Goal: Task Accomplishment & Management: Complete application form

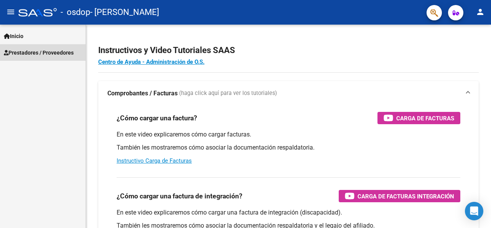
click at [54, 48] on span "Prestadores / Proveedores" at bounding box center [39, 52] width 70 height 8
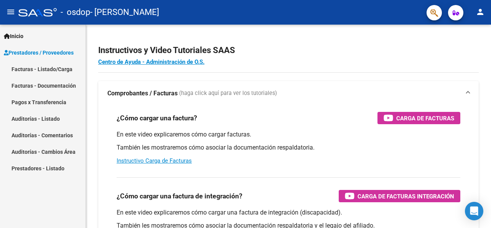
click at [56, 68] on link "Facturas - Listado/Carga" at bounding box center [43, 69] width 86 height 17
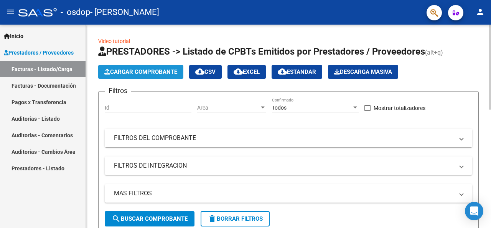
click at [120, 72] on span "Cargar Comprobante" at bounding box center [140, 71] width 73 height 7
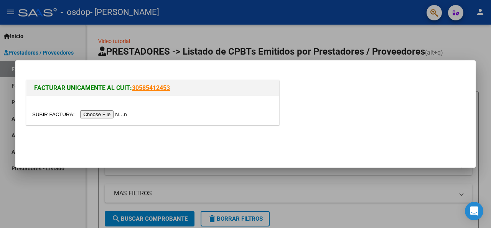
click at [98, 112] on input "file" at bounding box center [80, 114] width 97 height 8
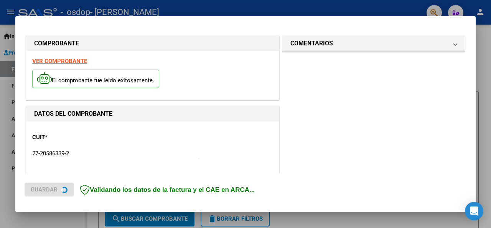
scroll to position [202, 0]
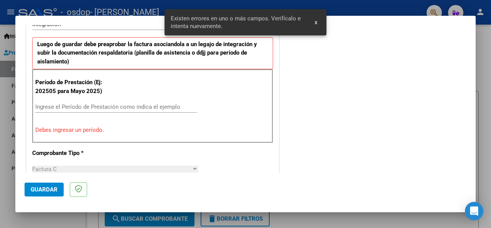
click at [317, 22] on span "x" at bounding box center [316, 22] width 3 height 7
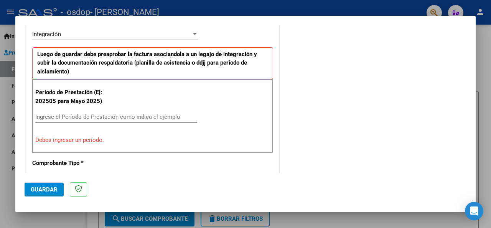
scroll to position [230, 0]
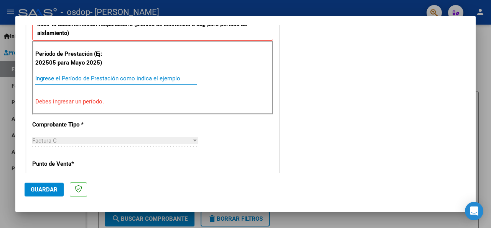
click at [86, 81] on input "Ingrese el Período de Prestación como indica el ejemplo" at bounding box center [116, 78] width 162 height 7
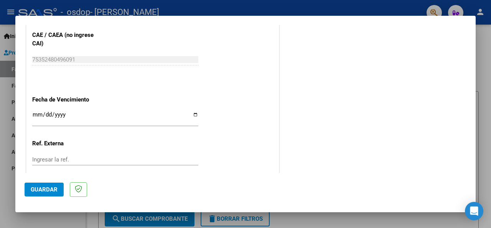
scroll to position [537, 0]
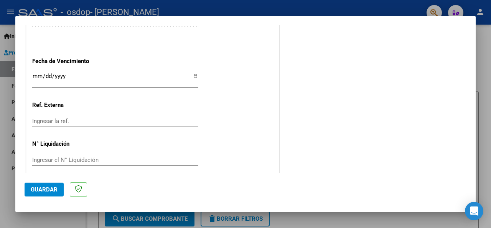
type input "202508"
click at [195, 75] on input "Ingresar la fecha" at bounding box center [115, 79] width 166 height 12
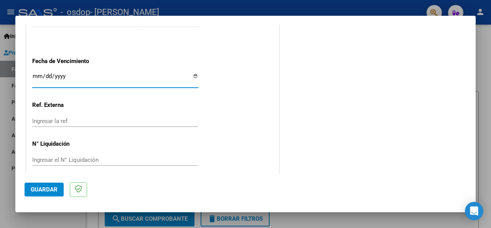
type input "[DATE]"
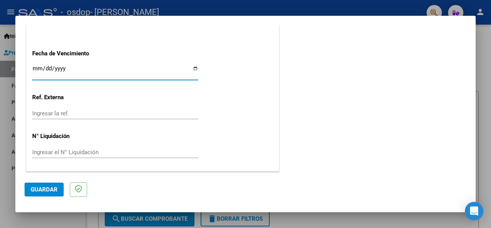
click at [48, 188] on span "Guardar" at bounding box center [44, 189] width 27 height 7
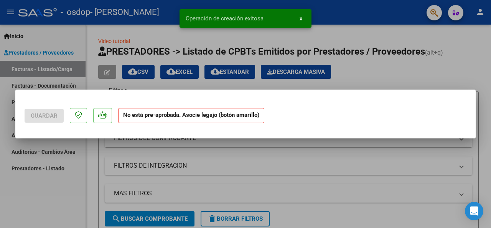
scroll to position [0, 0]
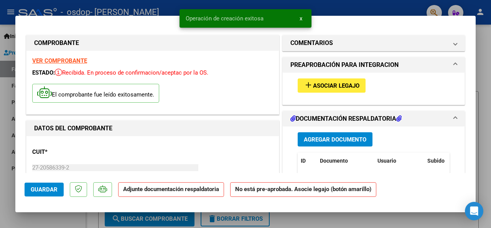
click at [337, 86] on span "Asociar Legajo" at bounding box center [336, 85] width 46 height 7
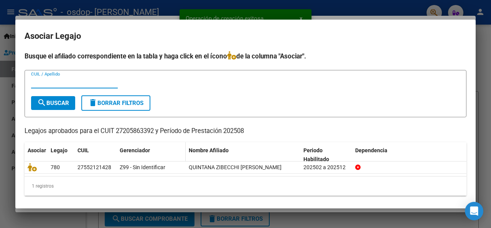
scroll to position [3, 0]
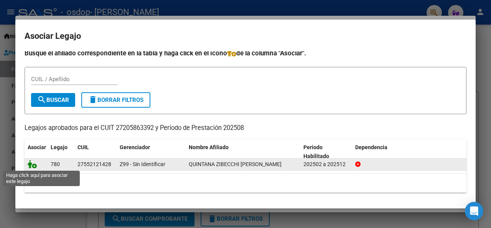
click at [35, 166] on icon at bounding box center [32, 164] width 9 height 8
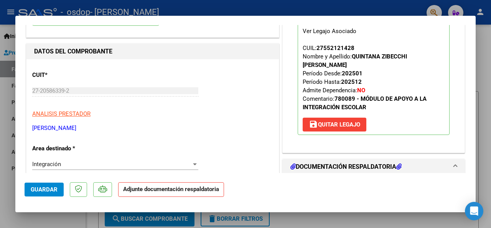
scroll to position [115, 0]
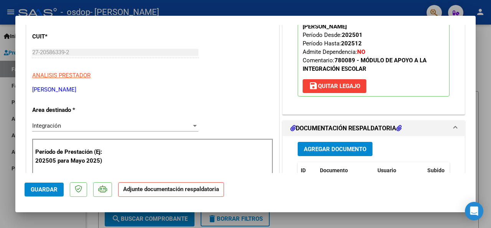
click at [360, 145] on span "Agregar Documento" at bounding box center [335, 148] width 63 height 7
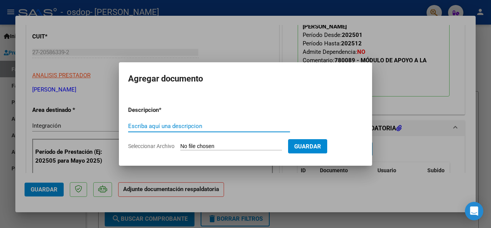
click at [242, 127] on input "Escriba aquí una descripcion" at bounding box center [209, 125] width 162 height 7
type input "PLANILLA"
click at [247, 145] on input "Seleccionar Archivo" at bounding box center [231, 146] width 102 height 7
type input "C:\fakepath\PLANILA.pdf"
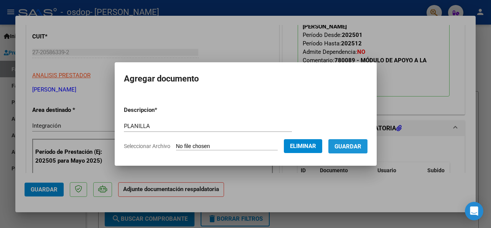
click at [362, 143] on span "Guardar" at bounding box center [348, 146] width 27 height 7
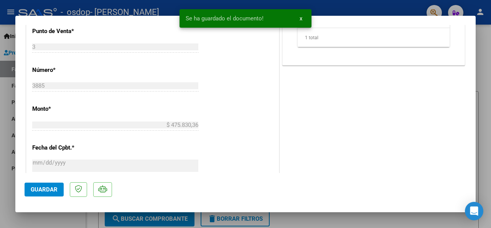
scroll to position [422, 0]
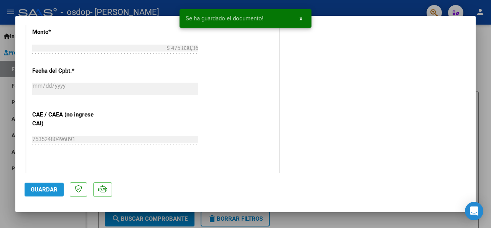
drag, startPoint x: 46, startPoint y: 188, endPoint x: 59, endPoint y: 189, distance: 13.1
click at [46, 188] on span "Guardar" at bounding box center [44, 189] width 27 height 7
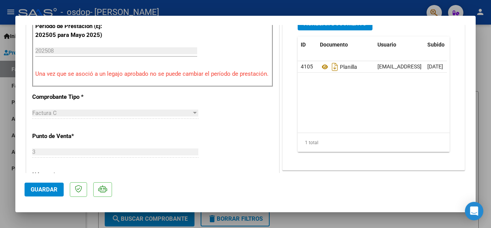
scroll to position [0, 0]
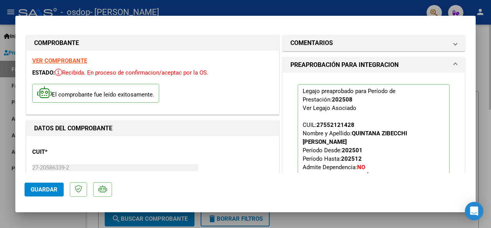
click at [484, 52] on div at bounding box center [245, 114] width 491 height 228
type input "$ 0,00"
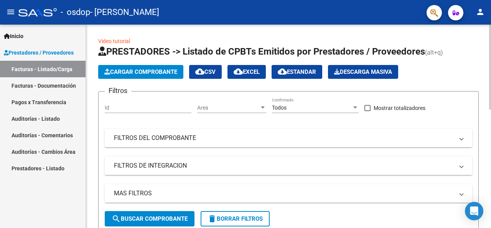
scroll to position [38, 0]
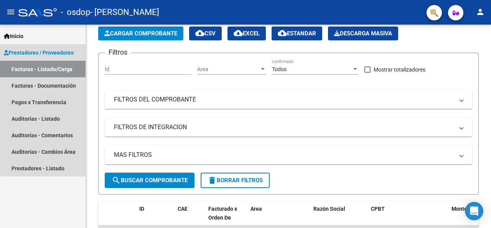
click at [54, 52] on span "Prestadores / Proveedores" at bounding box center [39, 52] width 70 height 8
